Goal: Transaction & Acquisition: Purchase product/service

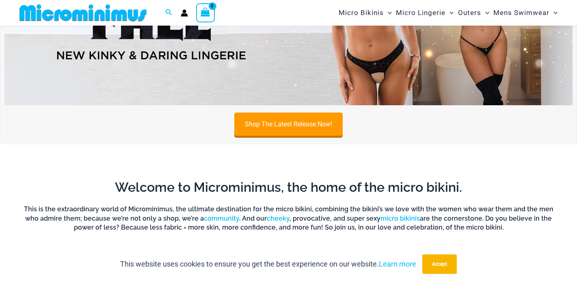
scroll to position [134, 0]
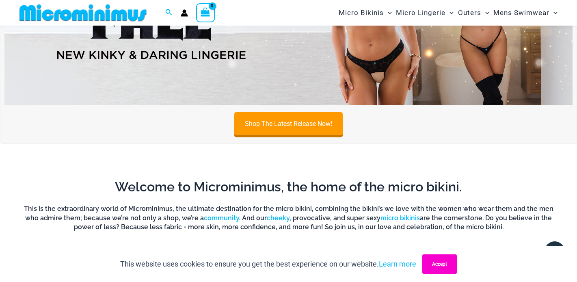
click at [432, 264] on button "Accept" at bounding box center [440, 264] width 35 height 20
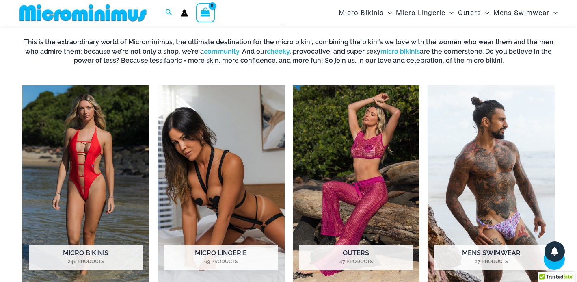
scroll to position [307, 0]
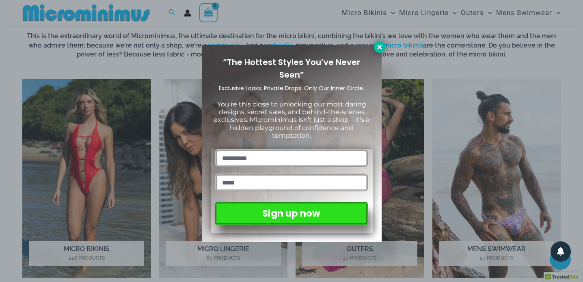
click at [378, 48] on icon at bounding box center [379, 46] width 7 height 7
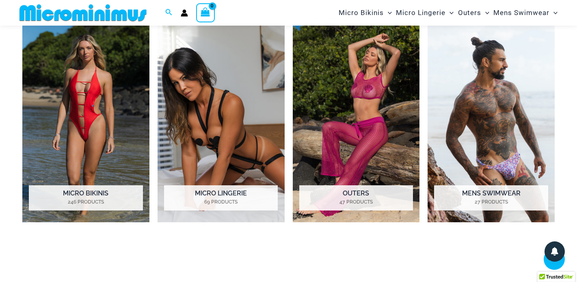
scroll to position [365, 0]
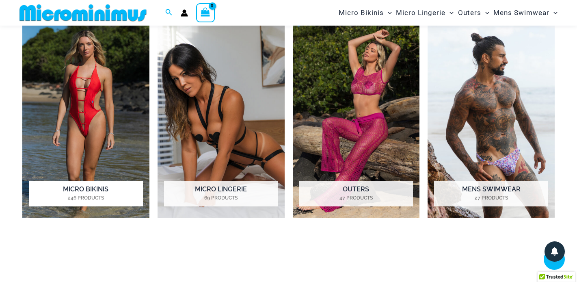
click at [83, 119] on img "Visit product category Micro Bikinis" at bounding box center [85, 120] width 127 height 197
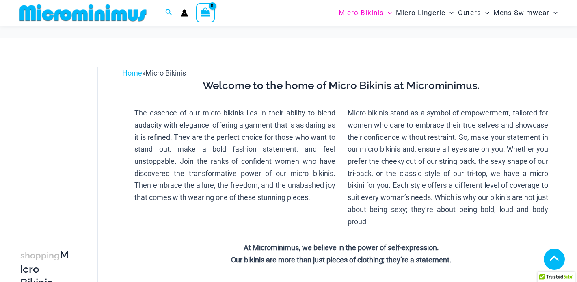
scroll to position [197, 0]
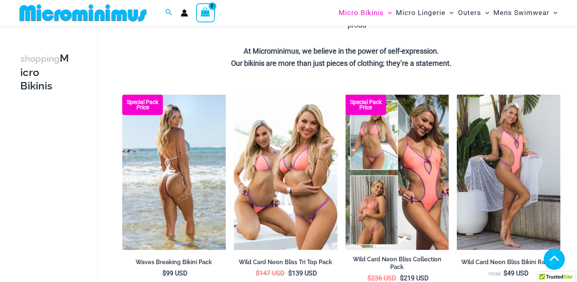
click at [167, 168] on img at bounding box center [174, 172] width 104 height 155
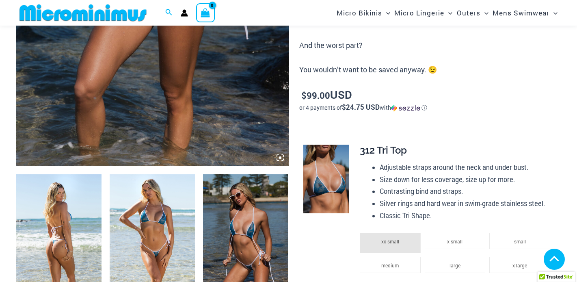
scroll to position [319, 0]
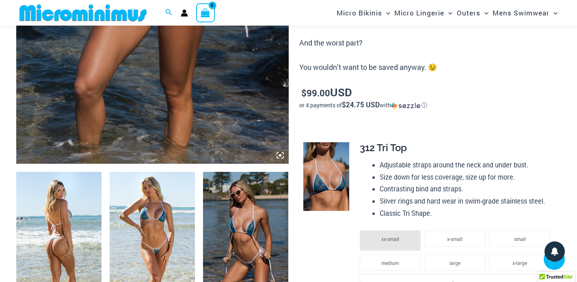
click at [60, 215] on img at bounding box center [58, 236] width 85 height 128
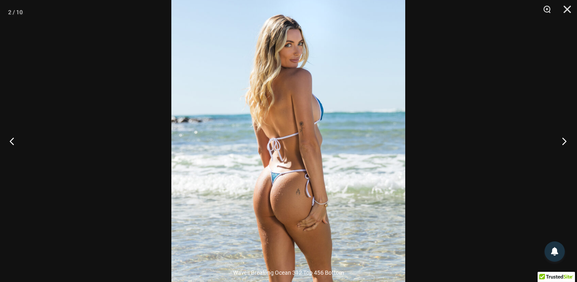
click at [563, 141] on button "Next" at bounding box center [562, 141] width 30 height 41
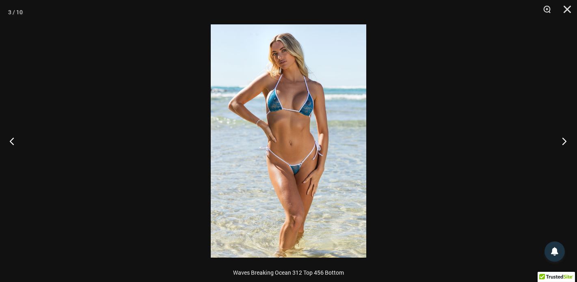
click at [563, 141] on button "Next" at bounding box center [562, 141] width 30 height 41
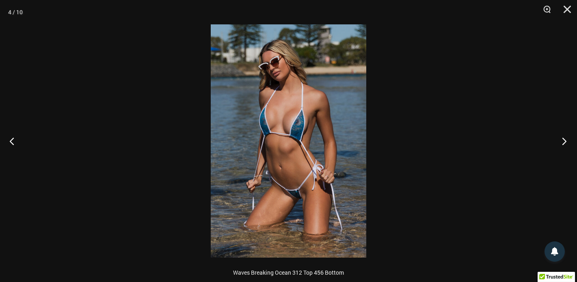
click at [561, 131] on button "Next" at bounding box center [562, 141] width 30 height 41
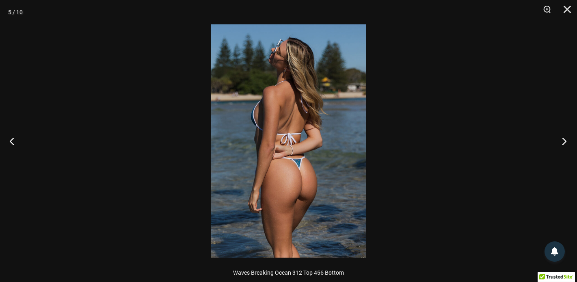
click at [562, 142] on button "Next" at bounding box center [562, 141] width 30 height 41
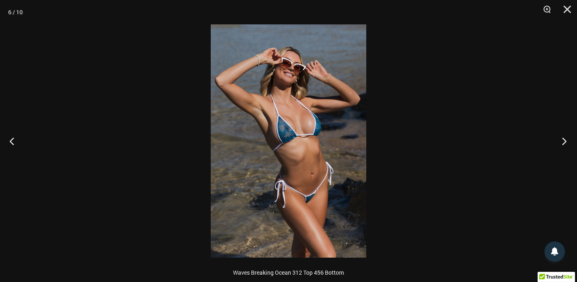
click at [562, 142] on button "Next" at bounding box center [562, 141] width 30 height 41
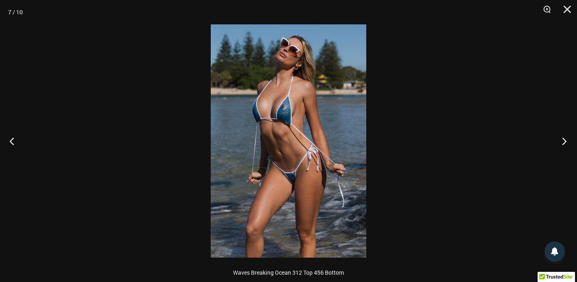
click at [562, 144] on button "Next" at bounding box center [562, 141] width 30 height 41
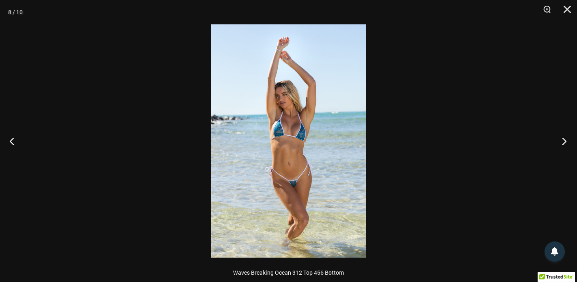
click at [562, 144] on button "Next" at bounding box center [562, 141] width 30 height 41
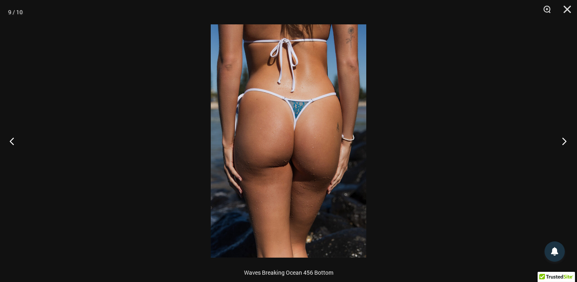
click at [562, 144] on button "Next" at bounding box center [562, 141] width 30 height 41
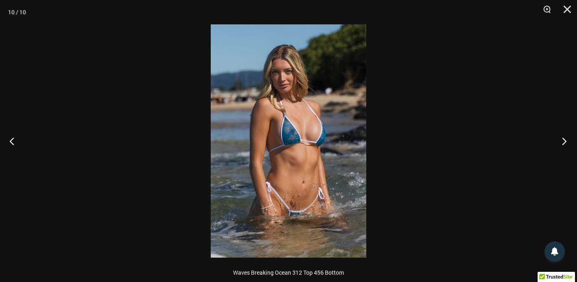
click at [562, 144] on button "Next" at bounding box center [562, 141] width 30 height 41
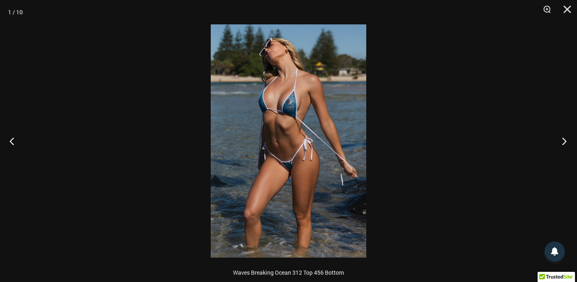
click at [562, 144] on button "Next" at bounding box center [562, 141] width 30 height 41
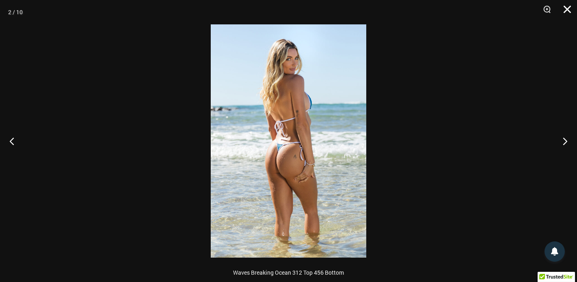
click at [566, 9] on button "Close" at bounding box center [565, 12] width 20 height 24
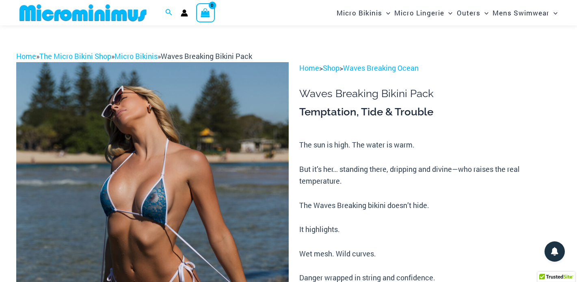
scroll to position [0, 0]
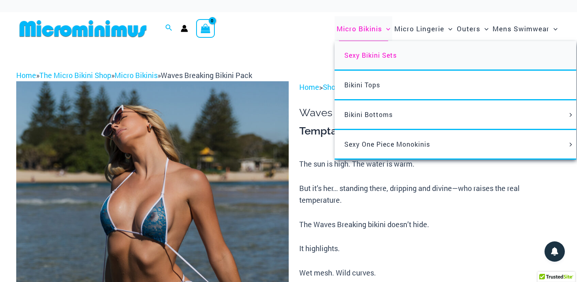
click at [363, 48] on link "Sexy Bikini Sets" at bounding box center [456, 56] width 242 height 30
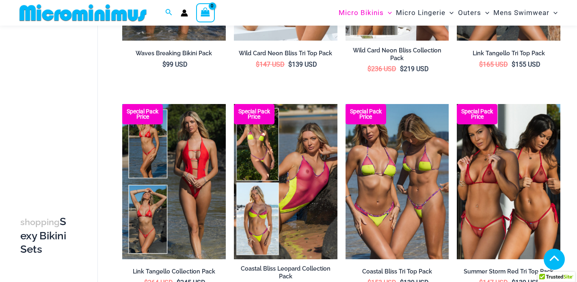
scroll to position [218, 0]
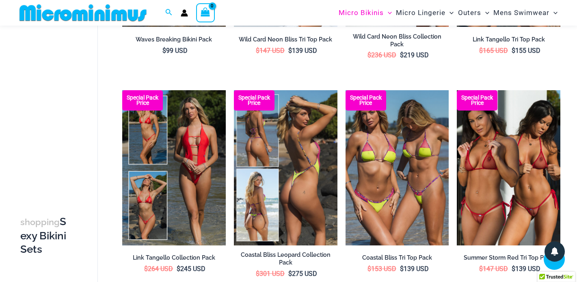
click at [306, 157] on img at bounding box center [286, 167] width 104 height 155
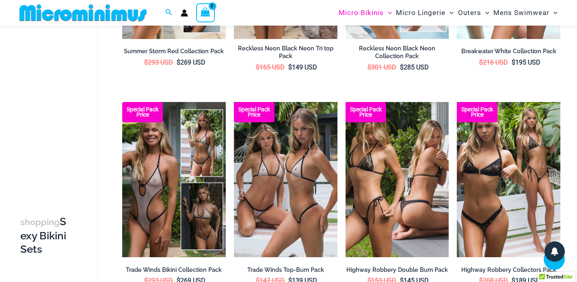
scroll to position [646, 0]
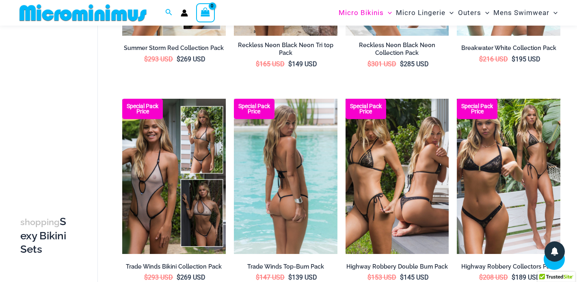
click at [287, 182] on img at bounding box center [286, 176] width 104 height 155
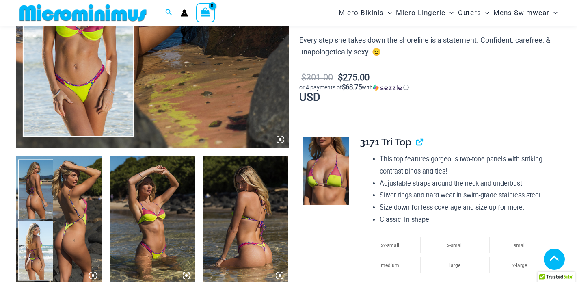
scroll to position [349, 0]
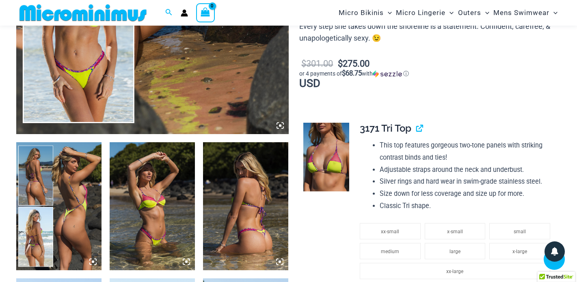
click at [69, 215] on img at bounding box center [58, 206] width 85 height 128
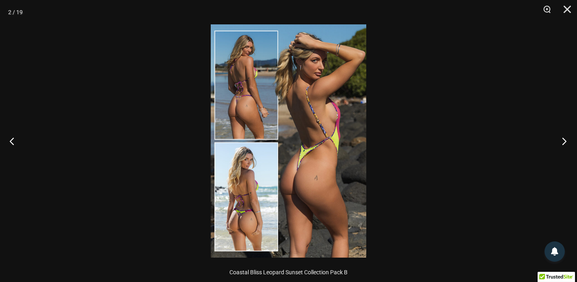
click at [561, 141] on button "Next" at bounding box center [562, 141] width 30 height 41
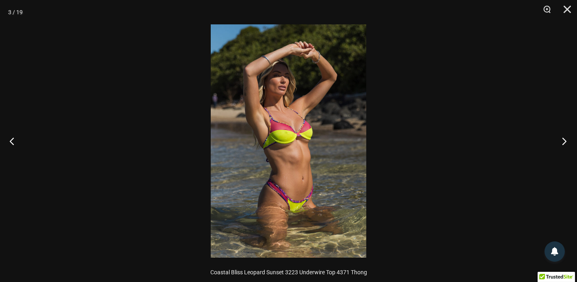
click at [561, 141] on button "Next" at bounding box center [562, 141] width 30 height 41
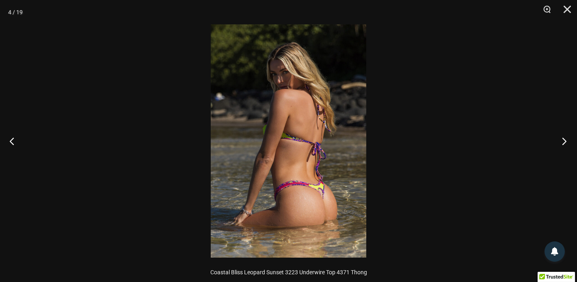
click at [561, 141] on button "Next" at bounding box center [562, 141] width 30 height 41
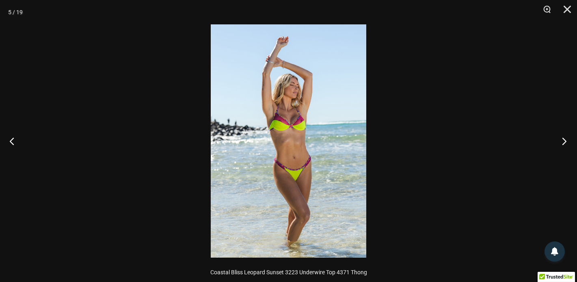
click at [561, 139] on button "Next" at bounding box center [562, 141] width 30 height 41
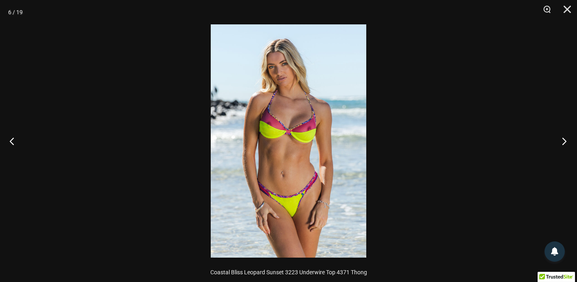
click at [561, 133] on button "Next" at bounding box center [562, 141] width 30 height 41
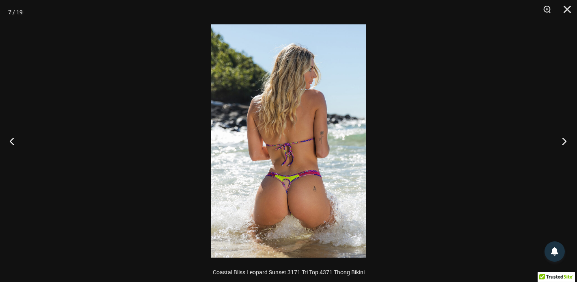
click at [561, 133] on button "Next" at bounding box center [562, 141] width 30 height 41
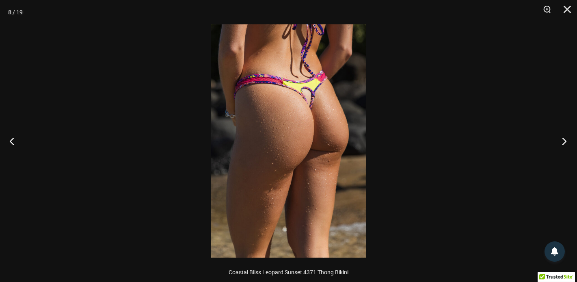
click at [561, 133] on button "Next" at bounding box center [562, 141] width 30 height 41
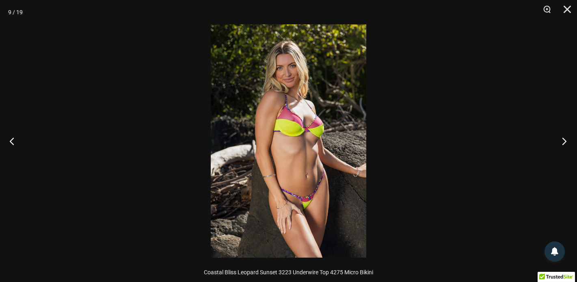
click at [561, 133] on button "Next" at bounding box center [562, 141] width 30 height 41
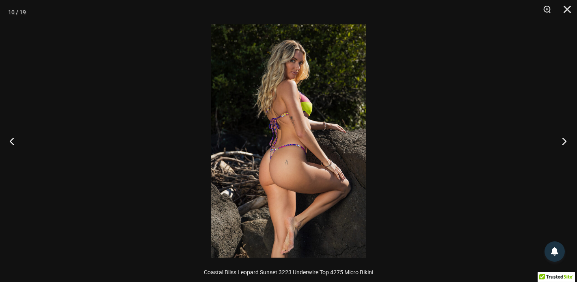
click at [561, 133] on button "Next" at bounding box center [562, 141] width 30 height 41
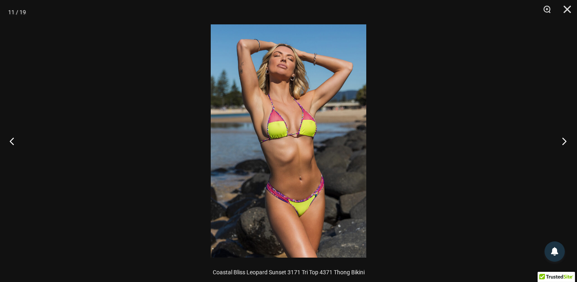
click at [561, 132] on button "Next" at bounding box center [562, 141] width 30 height 41
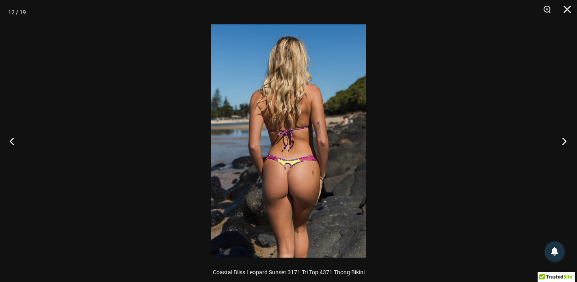
click at [561, 132] on button "Next" at bounding box center [562, 141] width 30 height 41
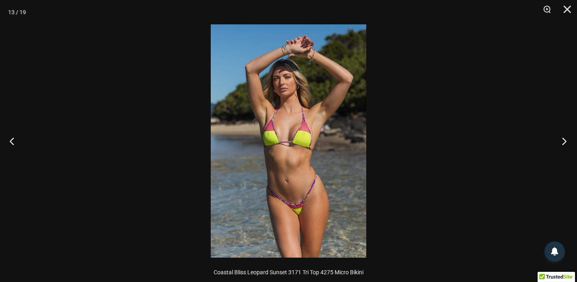
click at [561, 132] on button "Next" at bounding box center [562, 141] width 30 height 41
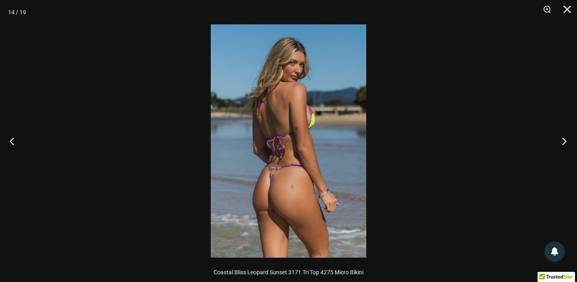
click at [561, 132] on button "Next" at bounding box center [562, 141] width 30 height 41
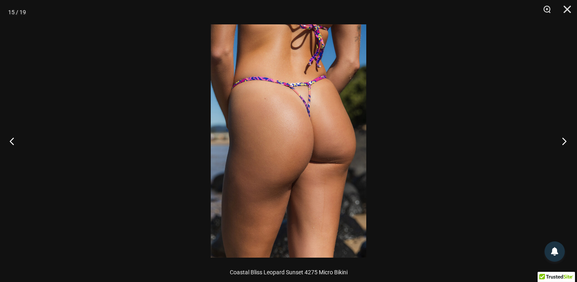
click at [561, 133] on button "Next" at bounding box center [562, 141] width 30 height 41
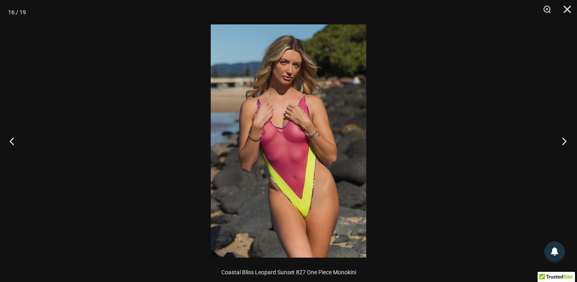
click at [561, 133] on button "Next" at bounding box center [562, 141] width 30 height 41
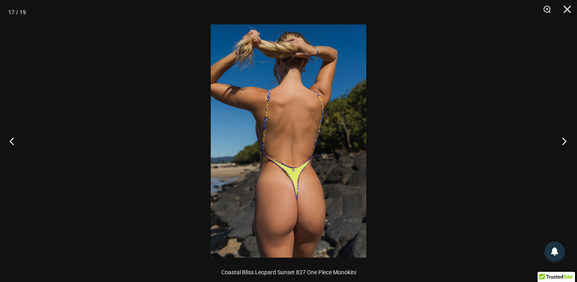
click at [561, 133] on button "Next" at bounding box center [562, 141] width 30 height 41
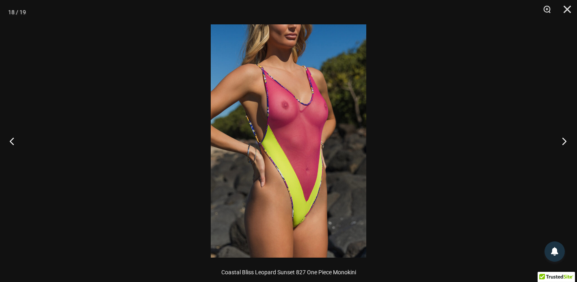
click at [561, 135] on button "Next" at bounding box center [562, 141] width 30 height 41
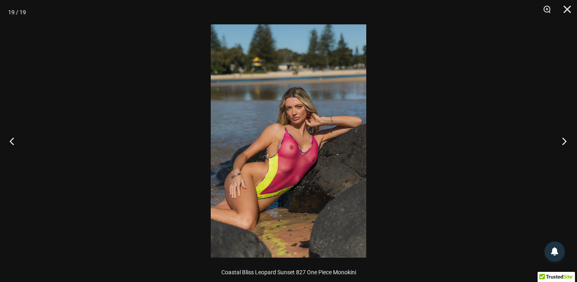
click at [561, 135] on button "Next" at bounding box center [562, 141] width 30 height 41
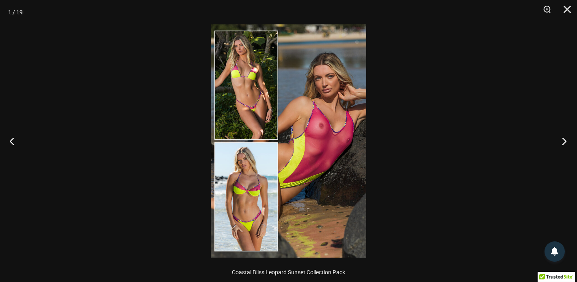
click at [561, 136] on button "Next" at bounding box center [562, 141] width 30 height 41
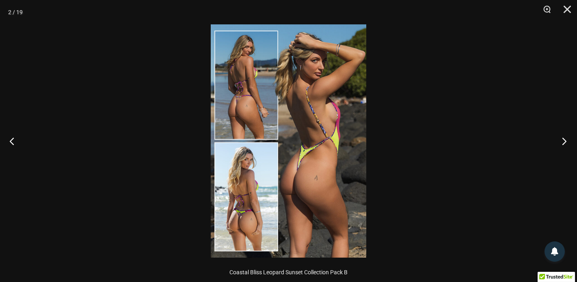
click at [557, 140] on button "Next" at bounding box center [562, 141] width 30 height 41
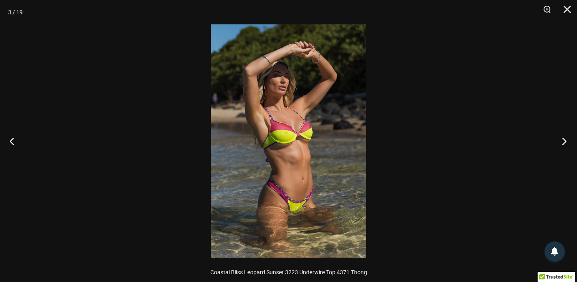
click at [558, 145] on button "Next" at bounding box center [562, 141] width 30 height 41
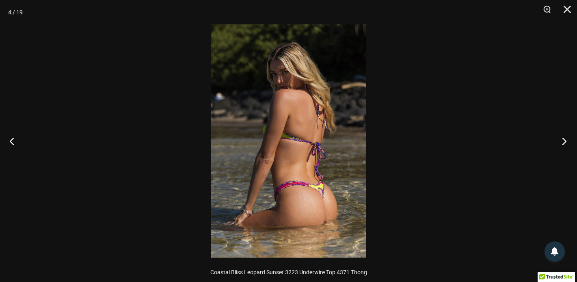
click at [557, 141] on button "Next" at bounding box center [562, 141] width 30 height 41
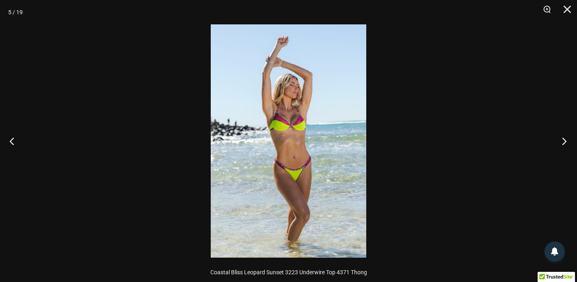
click at [557, 141] on button "Next" at bounding box center [562, 141] width 30 height 41
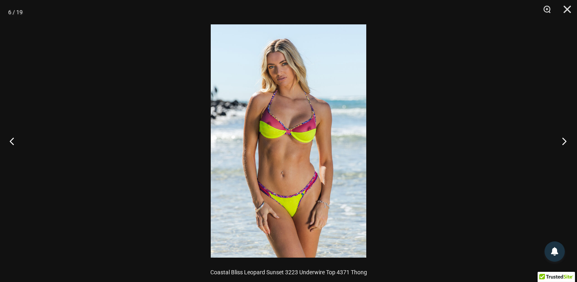
click at [557, 141] on button "Next" at bounding box center [562, 141] width 30 height 41
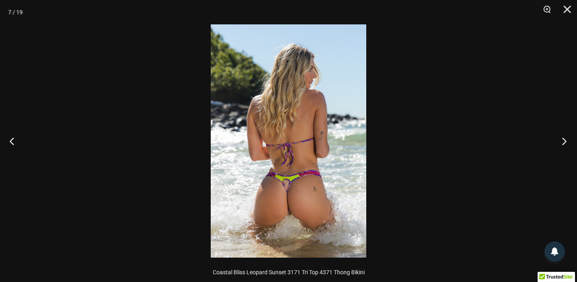
click at [557, 146] on button "Next" at bounding box center [562, 141] width 30 height 41
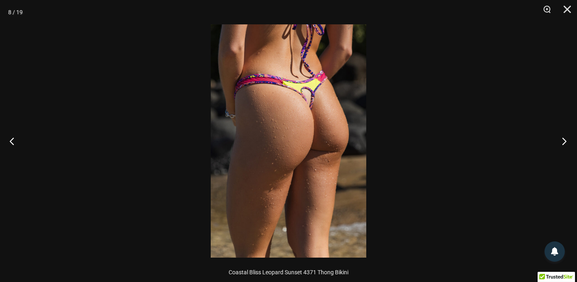
click at [555, 140] on button "Next" at bounding box center [562, 141] width 30 height 41
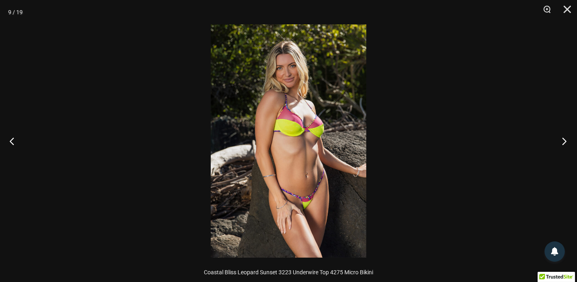
click at [555, 140] on button "Next" at bounding box center [562, 141] width 30 height 41
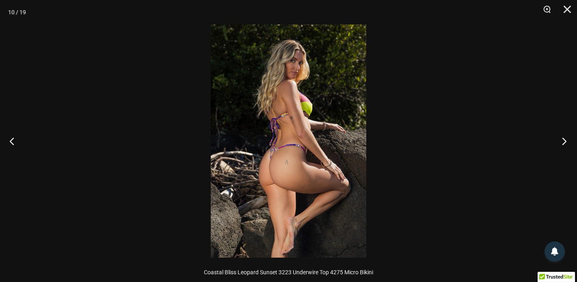
click at [555, 140] on button "Next" at bounding box center [562, 141] width 30 height 41
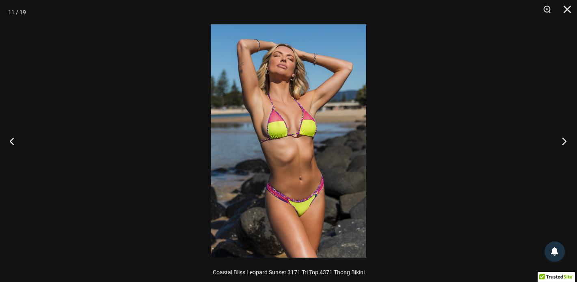
click at [555, 140] on button "Next" at bounding box center [562, 141] width 30 height 41
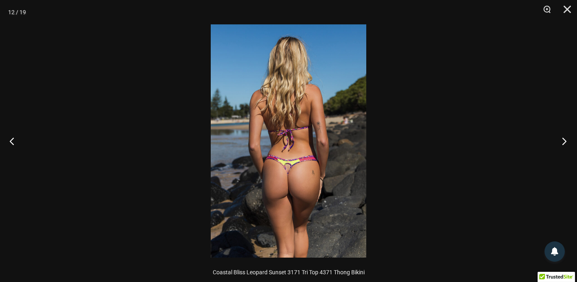
click at [555, 140] on button "Next" at bounding box center [562, 141] width 30 height 41
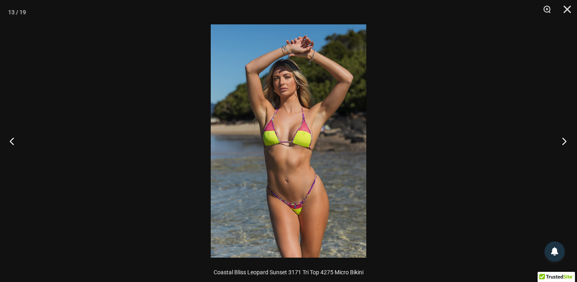
click at [555, 140] on button "Next" at bounding box center [562, 141] width 30 height 41
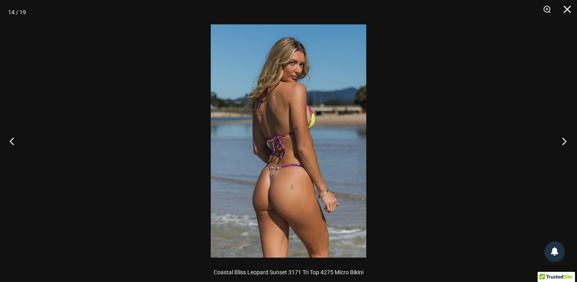
click at [555, 140] on button "Next" at bounding box center [562, 141] width 30 height 41
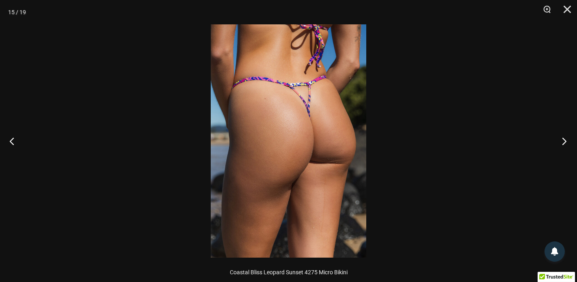
click at [555, 140] on button "Next" at bounding box center [562, 141] width 30 height 41
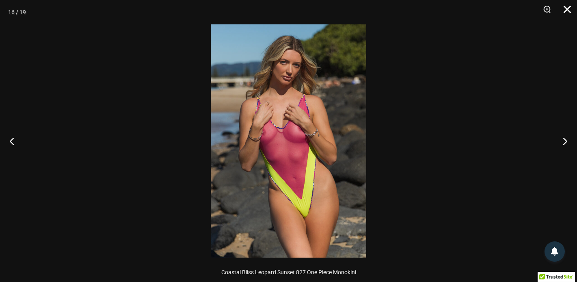
click at [561, 11] on button "Close" at bounding box center [565, 12] width 20 height 24
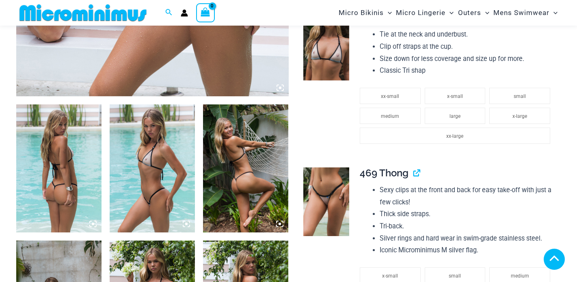
scroll to position [386, 0]
click at [65, 200] on img at bounding box center [58, 168] width 85 height 128
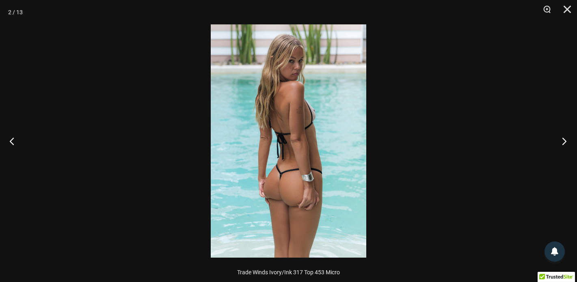
click at [561, 145] on button "Next" at bounding box center [562, 141] width 30 height 41
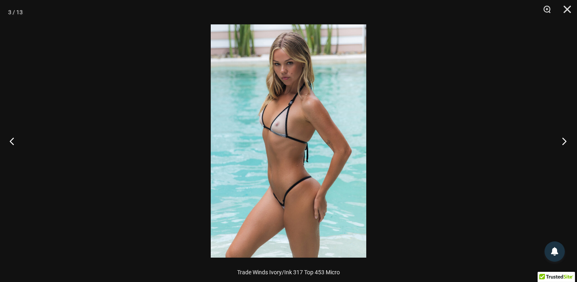
click at [561, 145] on button "Next" at bounding box center [562, 141] width 30 height 41
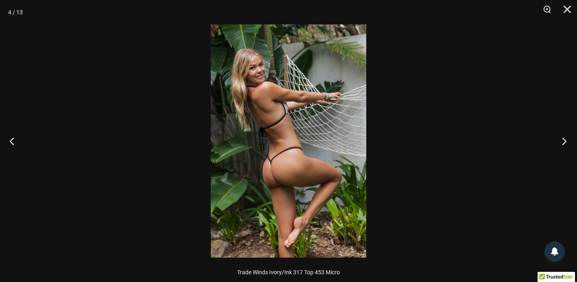
click at [561, 145] on button "Next" at bounding box center [562, 141] width 30 height 41
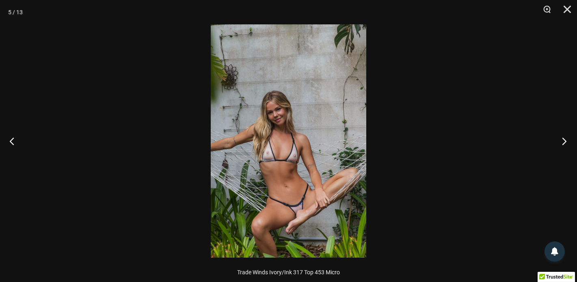
click at [561, 145] on button "Next" at bounding box center [562, 141] width 30 height 41
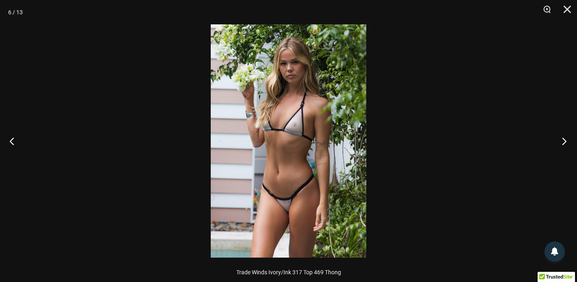
click at [561, 146] on button "Next" at bounding box center [562, 141] width 30 height 41
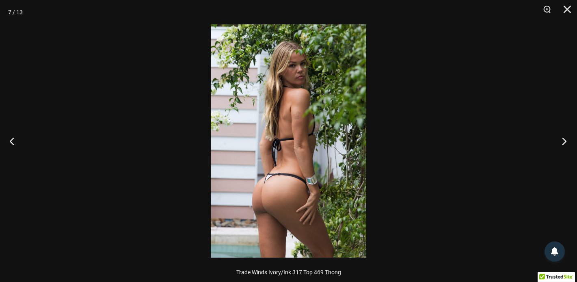
click at [561, 146] on button "Next" at bounding box center [562, 141] width 30 height 41
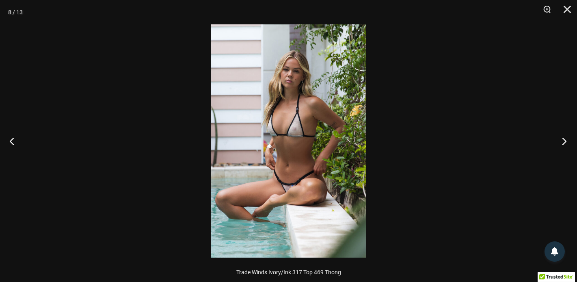
click at [561, 146] on button "Next" at bounding box center [562, 141] width 30 height 41
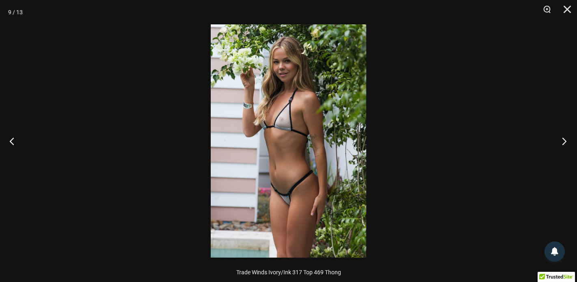
click at [561, 146] on button "Next" at bounding box center [562, 141] width 30 height 41
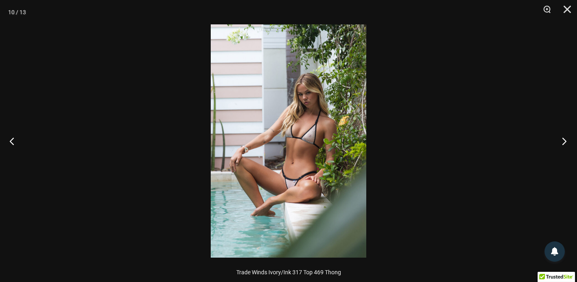
click at [561, 146] on button "Next" at bounding box center [562, 141] width 30 height 41
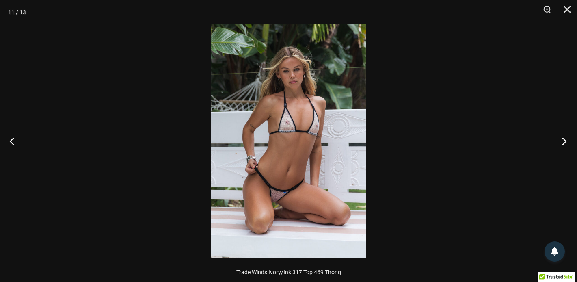
click at [561, 146] on button "Next" at bounding box center [562, 141] width 30 height 41
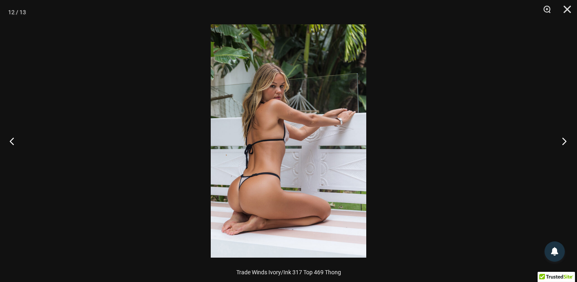
click at [561, 146] on button "Next" at bounding box center [562, 141] width 30 height 41
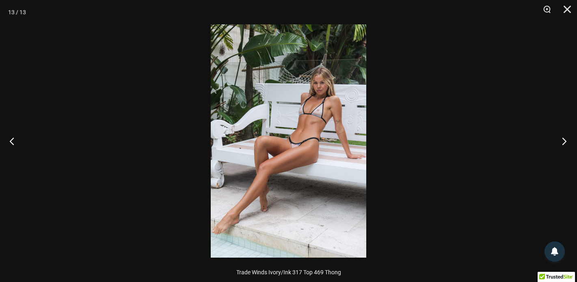
click at [561, 146] on button "Next" at bounding box center [562, 141] width 30 height 41
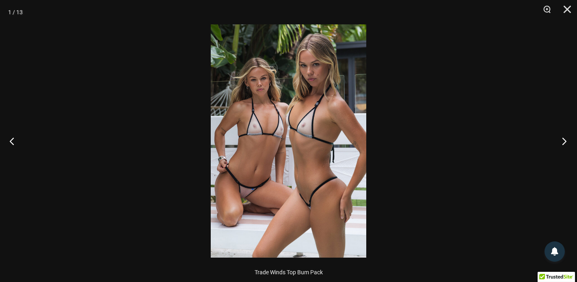
click at [561, 146] on button "Next" at bounding box center [562, 141] width 30 height 41
